Goal: Information Seeking & Learning: Learn about a topic

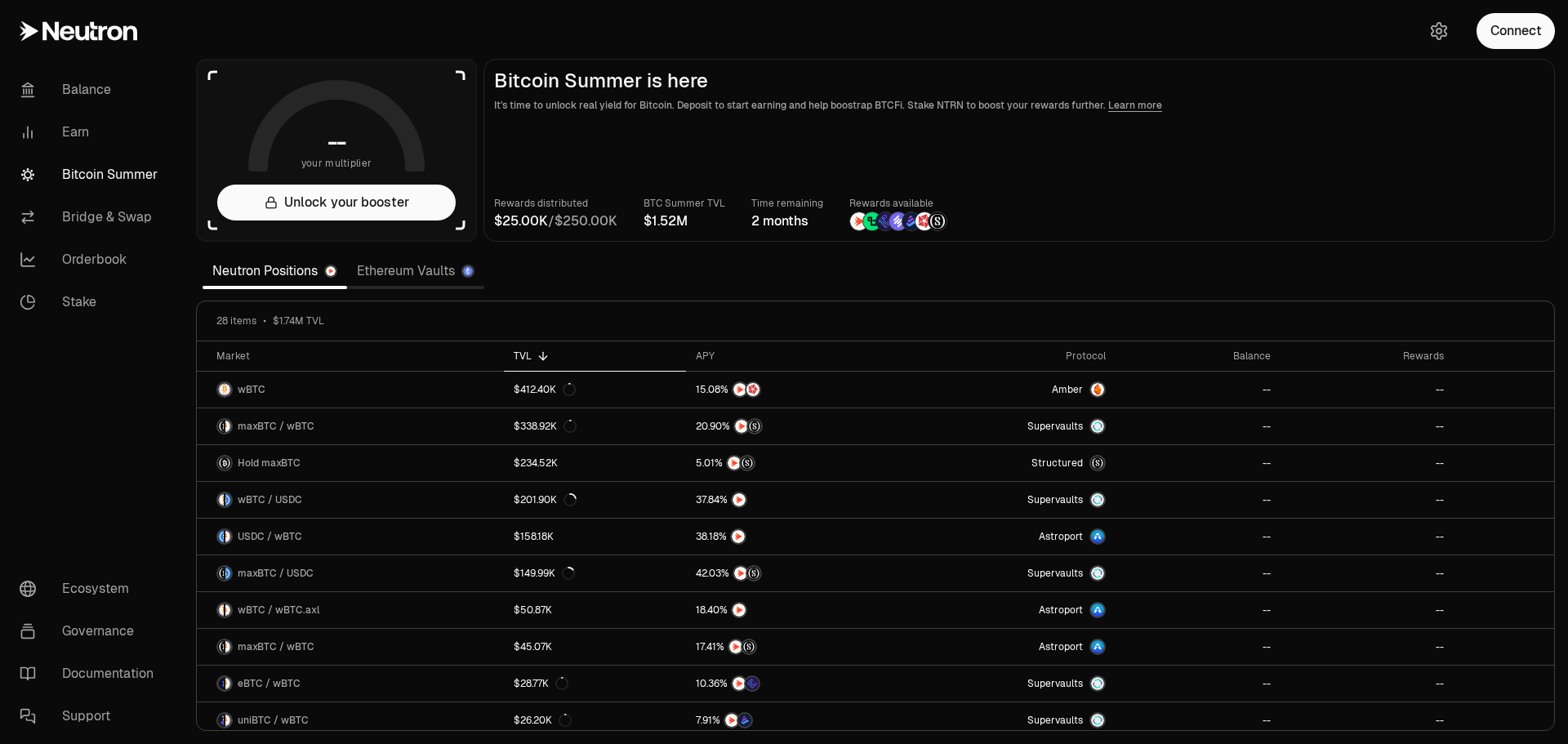
click at [356, 275] on link "Ethereum Vaults" at bounding box center [415, 271] width 137 height 32
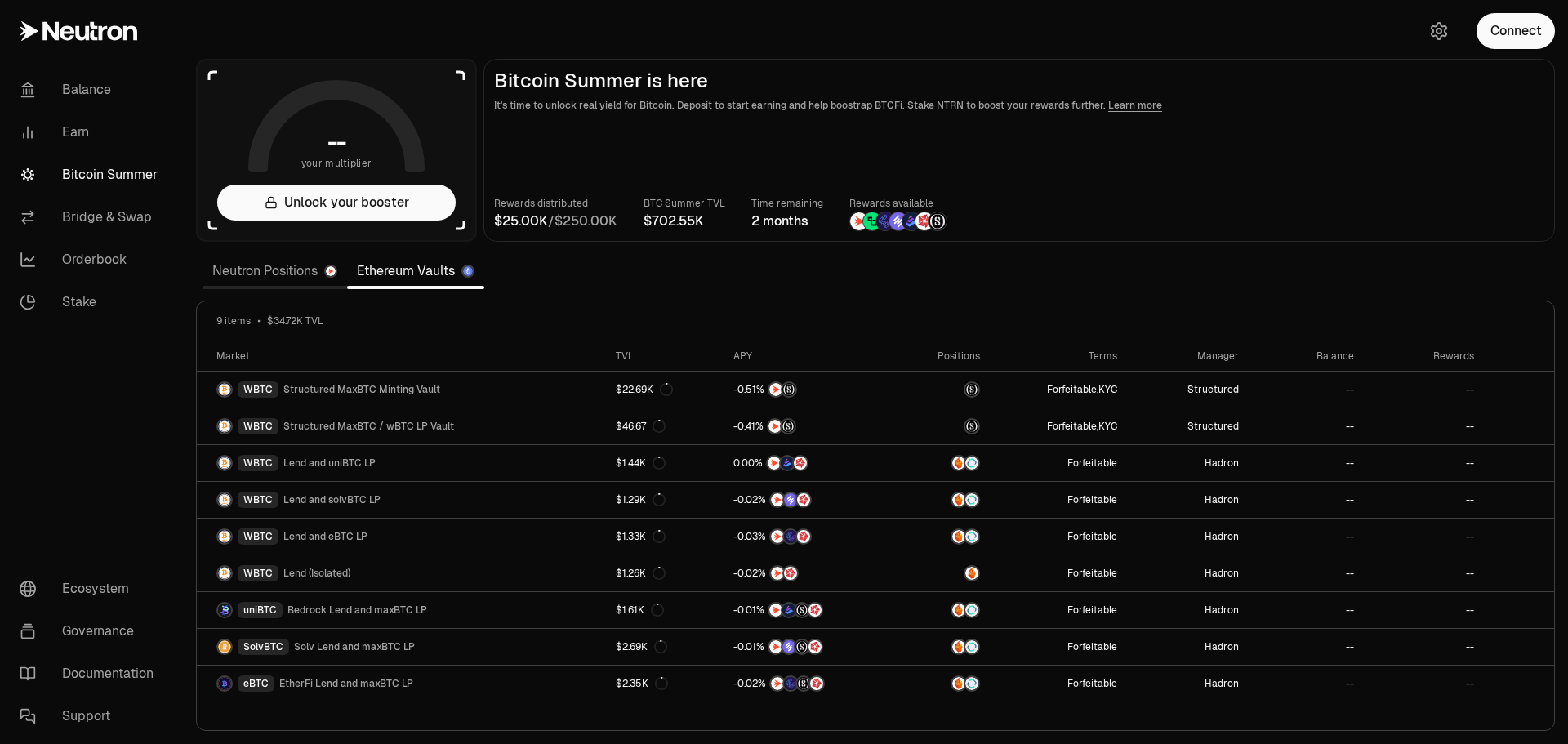
click at [257, 263] on link "Neutron Positions" at bounding box center [274, 271] width 144 height 32
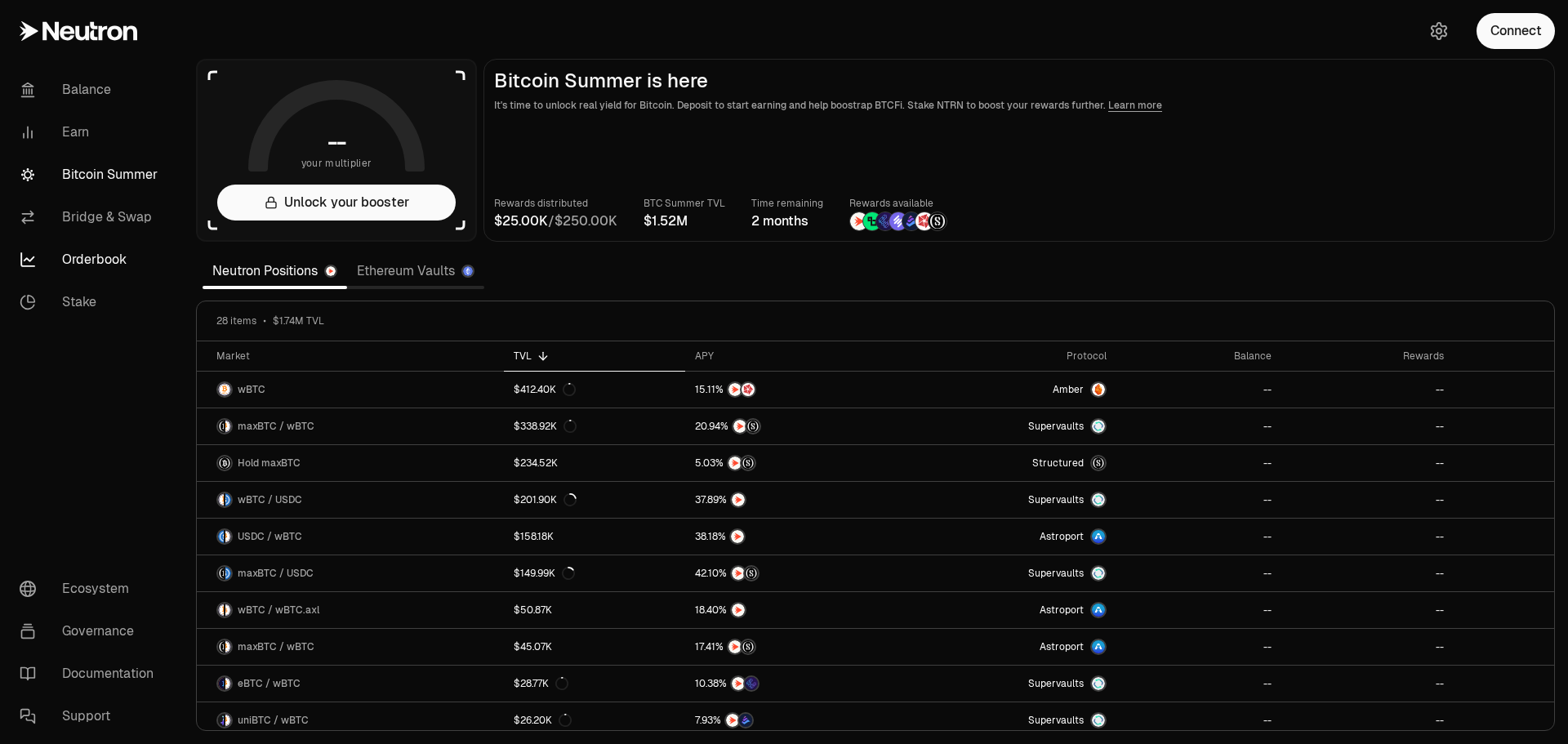
click at [70, 258] on link "Orderbook" at bounding box center [91, 259] width 170 height 42
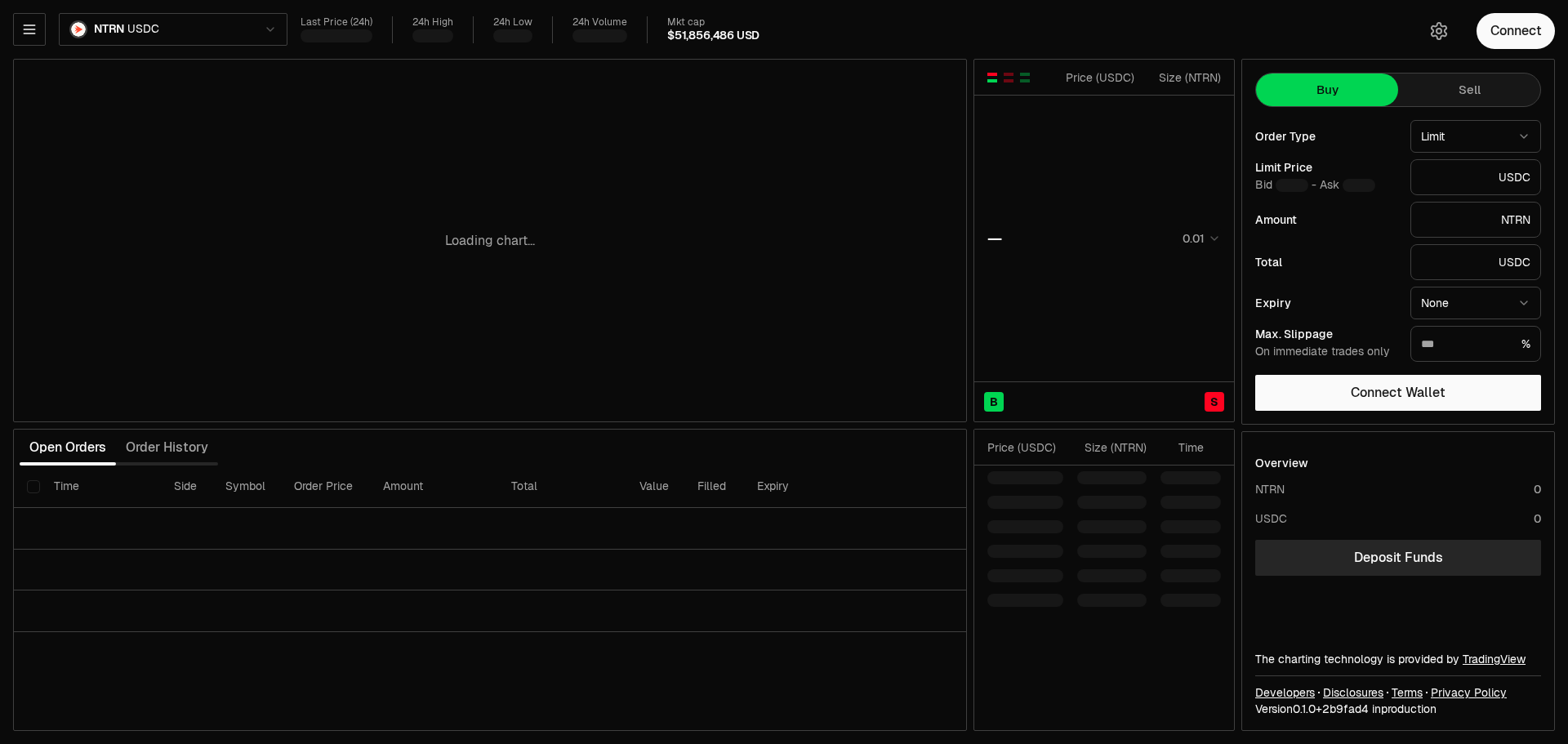
type input "********"
